Goal: Task Accomplishment & Management: Use online tool/utility

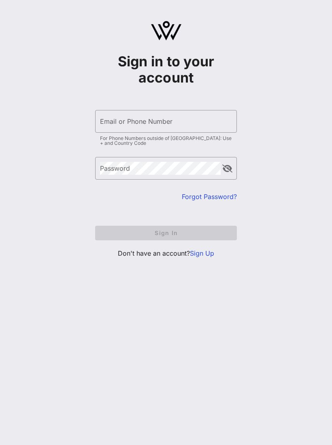
click at [207, 115] on input "Email or Phone Number" at bounding box center [166, 121] width 132 height 13
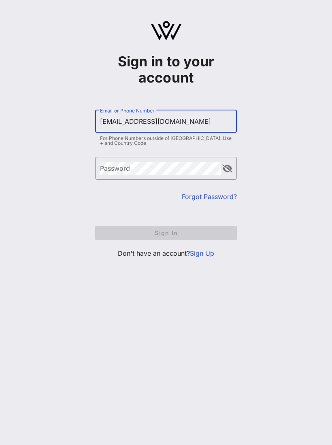
type input "Julianav0012@gmail.com"
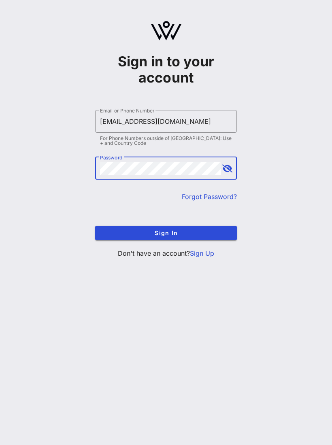
click at [197, 239] on button "Sign In" at bounding box center [166, 233] width 142 height 15
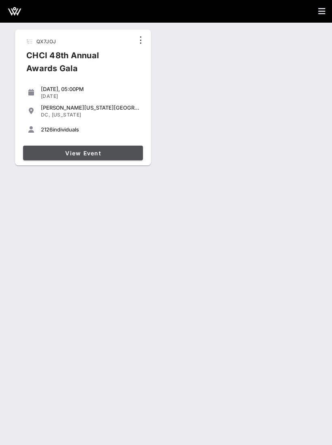
click at [56, 149] on link "View Event" at bounding box center [83, 153] width 120 height 15
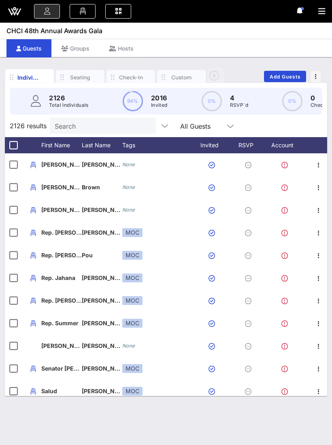
click at [125, 80] on div "Check-In" at bounding box center [131, 78] width 24 height 8
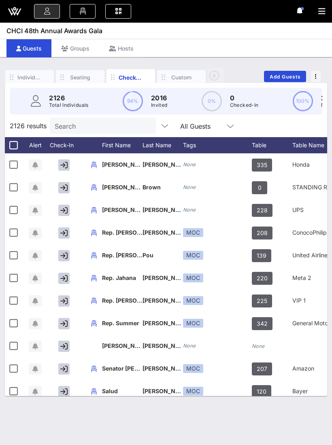
click at [117, 11] on icon at bounding box center [118, 11] width 9 height 1
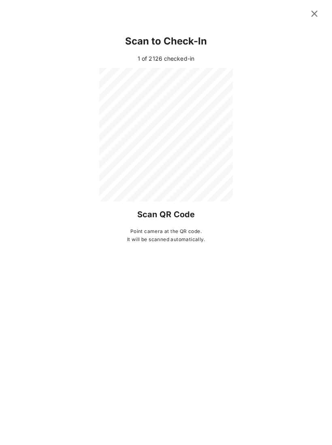
click at [312, 14] on icon at bounding box center [314, 14] width 11 height 10
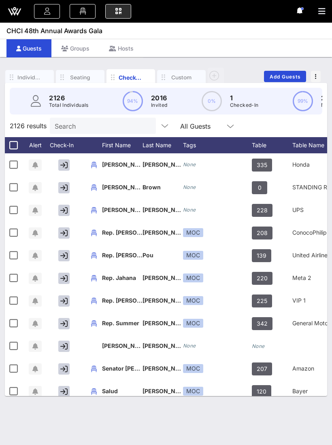
click at [125, 17] on link at bounding box center [118, 11] width 26 height 15
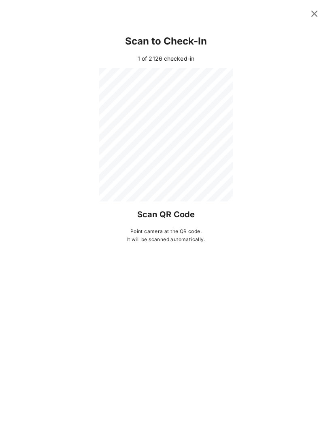
click at [316, 15] on icon at bounding box center [313, 13] width 11 height 10
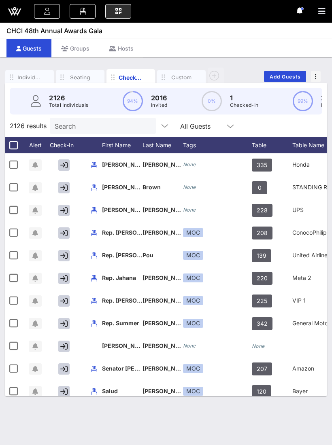
click at [111, 123] on input "Search" at bounding box center [102, 126] width 95 height 11
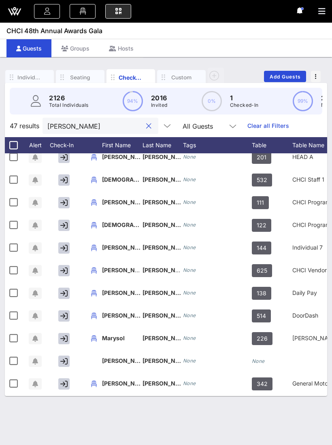
scroll to position [30, 0]
click at [106, 129] on input "Barr" at bounding box center [94, 126] width 95 height 11
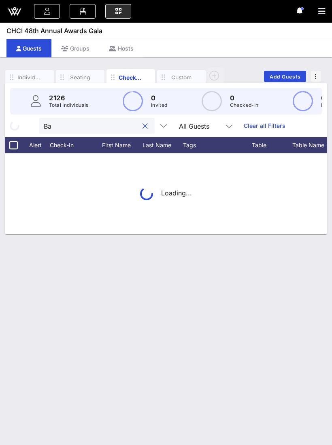
type input "B"
type input "Ramirez"
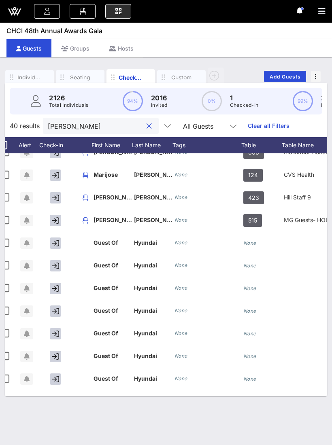
scroll to position [0, 0]
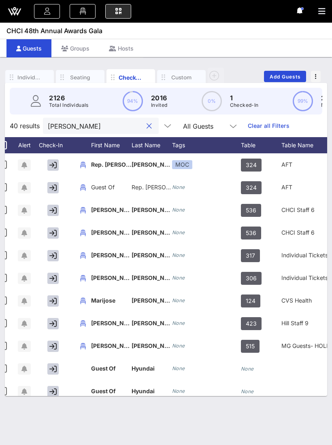
click at [146, 129] on button "clear icon" at bounding box center [148, 126] width 5 height 8
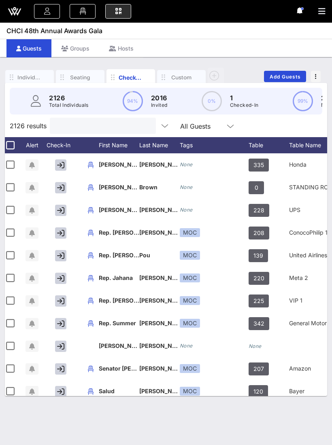
click at [119, 15] on link at bounding box center [118, 11] width 26 height 15
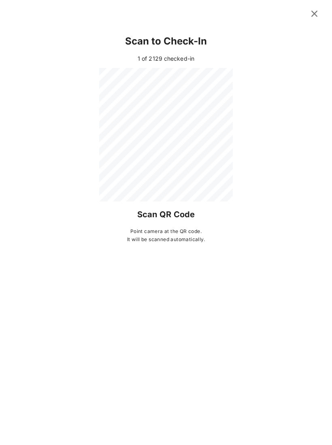
click at [318, 11] on icon at bounding box center [314, 14] width 11 height 10
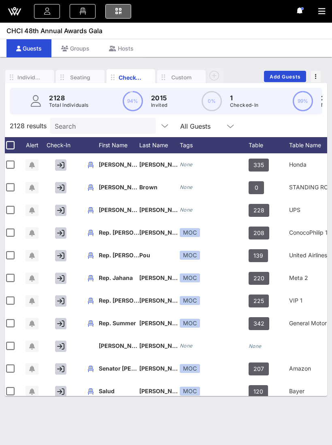
click at [121, 12] on icon at bounding box center [118, 11] width 9 height 1
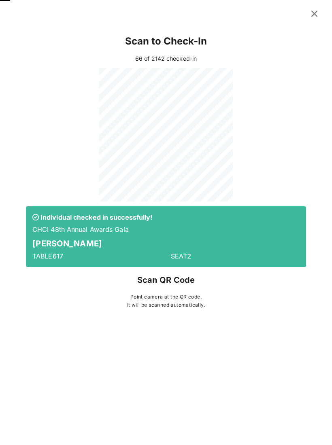
click at [315, 15] on icon at bounding box center [314, 14] width 15 height 14
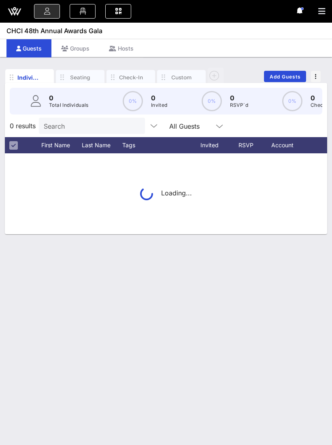
click at [117, 12] on icon at bounding box center [118, 11] width 9 height 1
click at [120, 12] on icon at bounding box center [118, 11] width 9 height 1
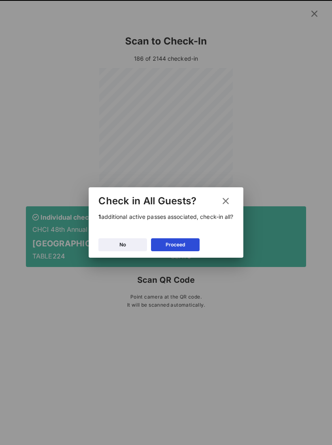
click at [123, 248] on div "No" at bounding box center [122, 245] width 6 height 8
click at [129, 249] on div "TABLE 224" at bounding box center [97, 256] width 138 height 19
click at [181, 248] on div "SEAT 6" at bounding box center [235, 256] width 138 height 19
click at [182, 246] on p "[GEOGRAPHIC_DATA]" at bounding box center [165, 243] width 267 height 13
click at [229, 205] on div "Scan to Check-In 186 of 2144 checked-in Individual checked in successfully! CHC…" at bounding box center [166, 169] width 296 height 284
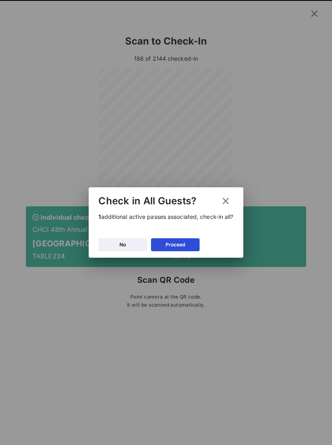
click at [228, 203] on div at bounding box center [166, 136] width 134 height 136
click at [172, 248] on div "SEAT 6" at bounding box center [235, 256] width 138 height 19
